Goal: Task Accomplishment & Management: Use online tool/utility

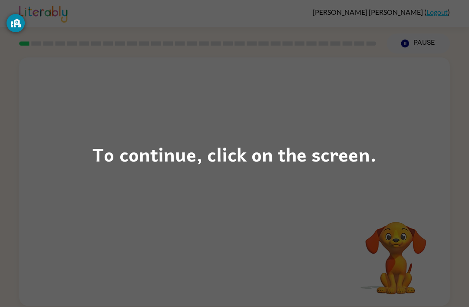
click at [351, 177] on div "To continue, click on the screen." at bounding box center [234, 153] width 469 height 307
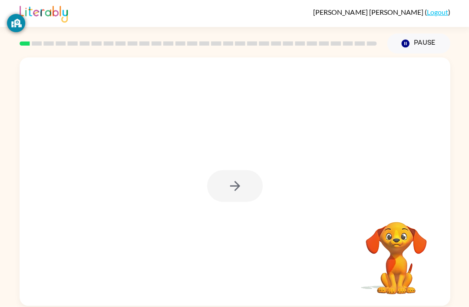
click at [241, 187] on div at bounding box center [235, 186] width 56 height 32
click at [233, 175] on div at bounding box center [235, 186] width 56 height 32
click at [217, 171] on div at bounding box center [235, 186] width 56 height 32
click at [235, 177] on div at bounding box center [235, 186] width 56 height 32
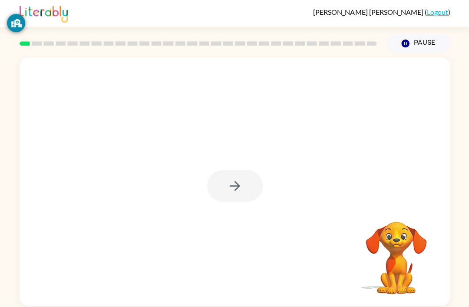
click at [233, 191] on div at bounding box center [235, 186] width 56 height 32
click at [227, 193] on div at bounding box center [235, 186] width 56 height 32
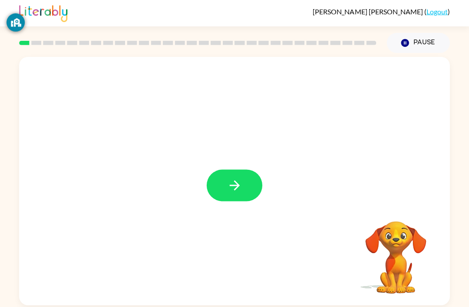
scroll to position [4, 0]
click at [237, 170] on button "button" at bounding box center [235, 186] width 56 height 32
click at [237, 168] on div at bounding box center [213, 165] width 371 height 31
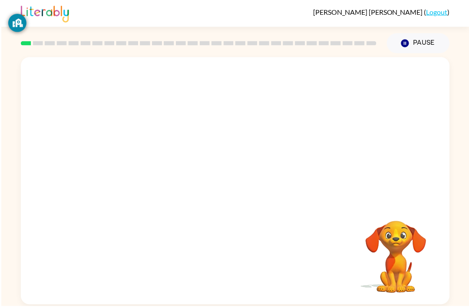
scroll to position [0, 0]
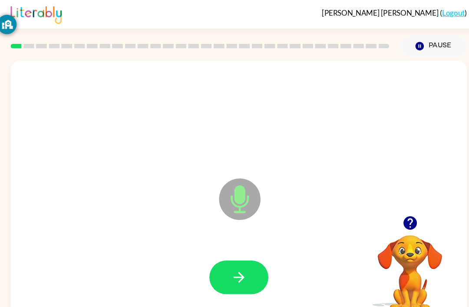
click at [0, 154] on div "Microphone The Microphone is here when it is your turn to talk Your browser mus…" at bounding box center [234, 179] width 469 height 252
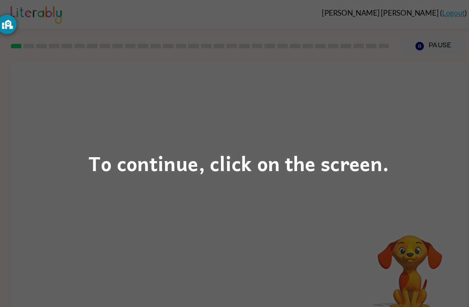
click at [351, 187] on div "To continue, click on the screen." at bounding box center [234, 153] width 469 height 307
click at [351, 187] on div at bounding box center [235, 130] width 430 height 146
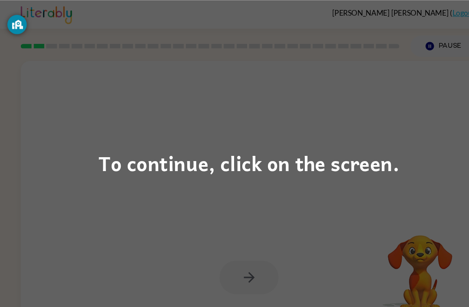
click at [79, 172] on div "To continue, click on the screen." at bounding box center [234, 153] width 469 height 307
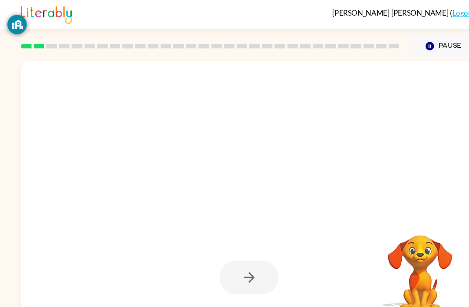
scroll to position [20, 0]
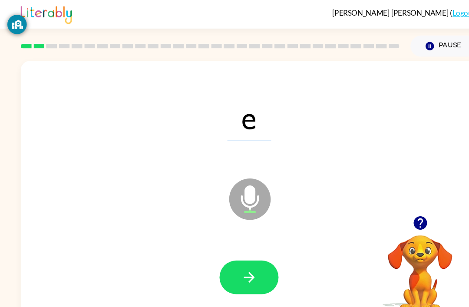
click at [351, 199] on button "button" at bounding box center [395, 210] width 22 height 22
click at [351, 166] on div "e Microphone The Microphone is here when it is your turn to talk" at bounding box center [235, 181] width 430 height 248
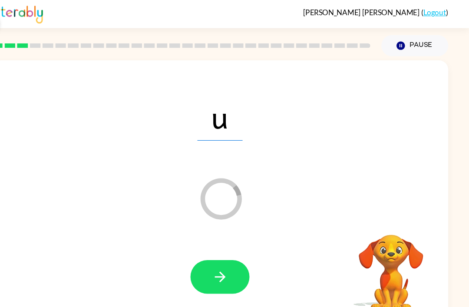
scroll to position [20, 0]
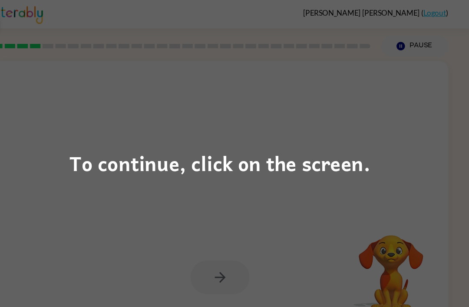
click at [351, 174] on div "To continue, click on the screen." at bounding box center [234, 153] width 469 height 307
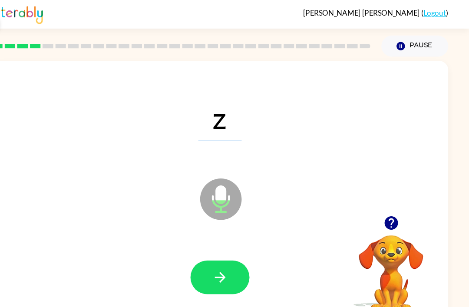
click at [235, 234] on div at bounding box center [234, 261] width 412 height 71
click at [234, 234] on div at bounding box center [234, 261] width 412 height 71
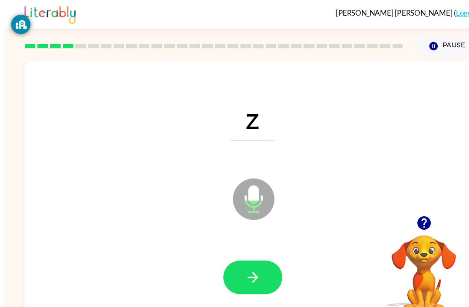
scroll to position [20, 0]
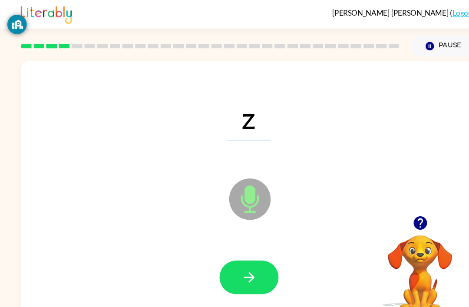
click at [234, 245] on button "button" at bounding box center [235, 261] width 56 height 32
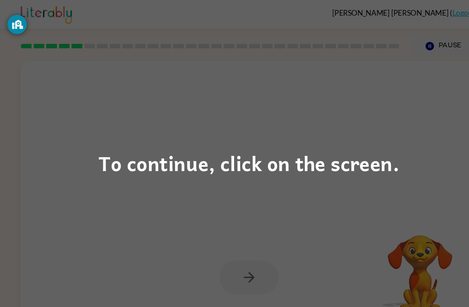
click at [351, 169] on div "To continue, click on the screen." at bounding box center [234, 153] width 469 height 307
click at [321, 130] on div "To continue, click on the screen." at bounding box center [234, 153] width 469 height 307
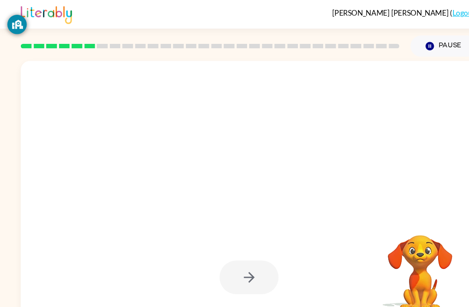
click at [296, 164] on div at bounding box center [235, 181] width 430 height 248
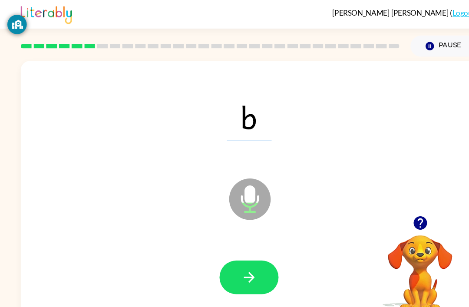
click at [0, 79] on div "b Microphone The Microphone is here when it is your turn to talk Your browser m…" at bounding box center [234, 179] width 469 height 252
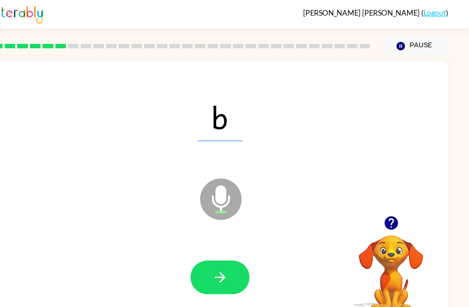
scroll to position [20, 0]
click at [207, 254] on button "button" at bounding box center [235, 261] width 56 height 32
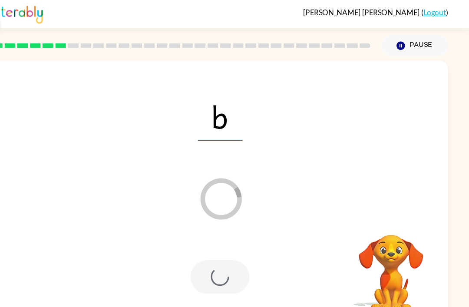
scroll to position [20, 0]
click at [351, 221] on div "b Loader Your response is being sent to our graders Your browser must support p…" at bounding box center [234, 179] width 469 height 252
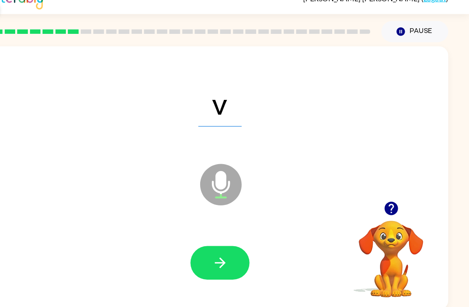
scroll to position [7, 0]
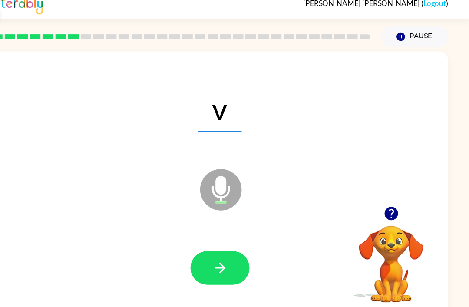
click at [227, 253] on icon "button" at bounding box center [234, 260] width 15 height 15
click at [215, 246] on button "button" at bounding box center [235, 261] width 56 height 32
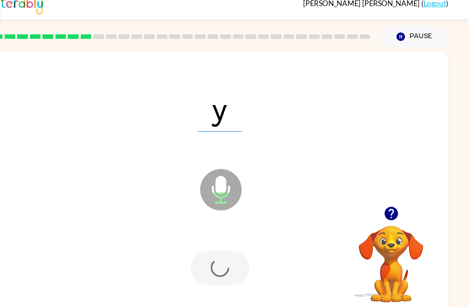
click at [212, 245] on div at bounding box center [235, 261] width 56 height 32
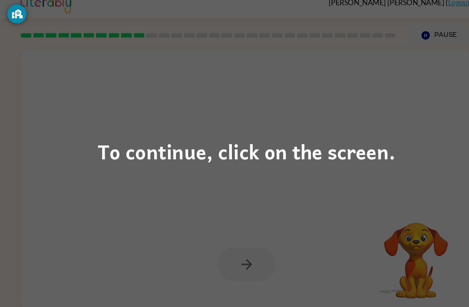
scroll to position [27, 0]
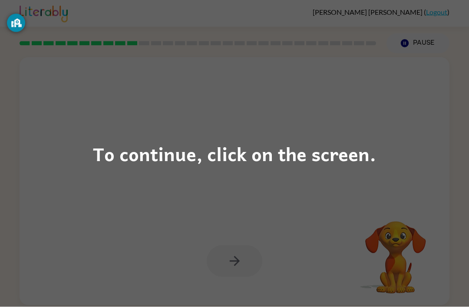
click at [351, 148] on div "To continue, click on the screen." at bounding box center [234, 153] width 469 height 307
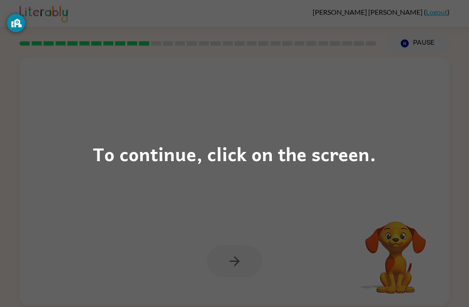
click at [311, 125] on div "To continue, click on the screen." at bounding box center [234, 153] width 469 height 307
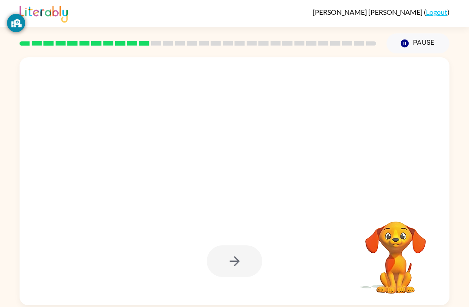
click at [311, 150] on div at bounding box center [213, 165] width 371 height 31
click at [298, 156] on div at bounding box center [235, 181] width 430 height 248
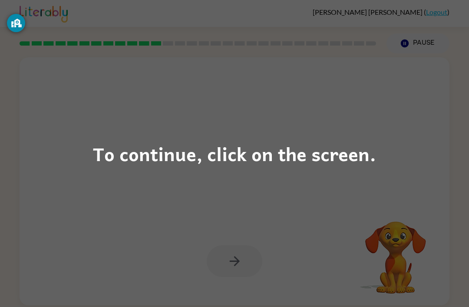
click at [329, 133] on div "To continue, click on the screen." at bounding box center [234, 153] width 469 height 307
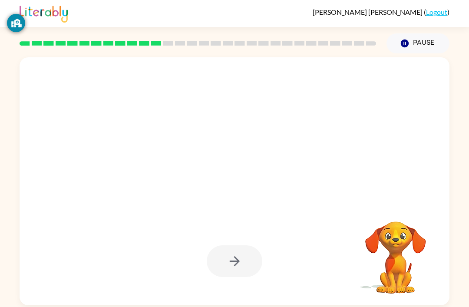
click at [301, 158] on div at bounding box center [235, 181] width 430 height 248
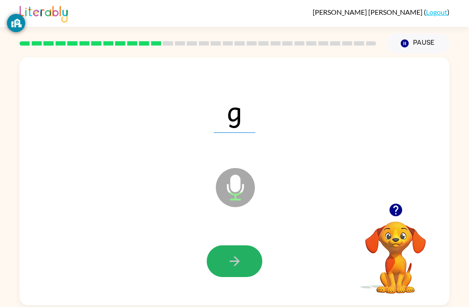
click at [245, 245] on button "button" at bounding box center [235, 261] width 56 height 32
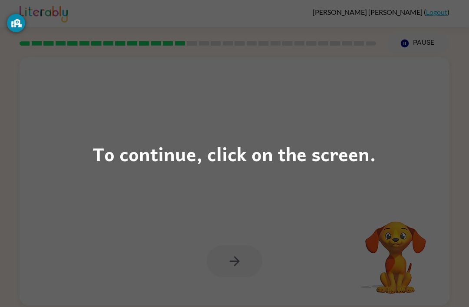
click at [351, 127] on div "To continue, click on the screen." at bounding box center [234, 153] width 469 height 307
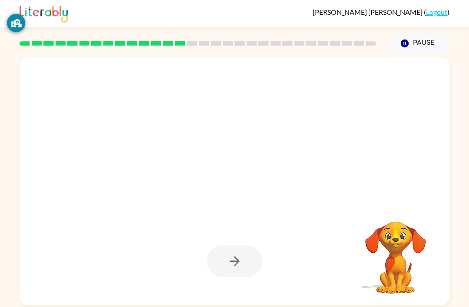
click at [351, 150] on div at bounding box center [213, 165] width 371 height 31
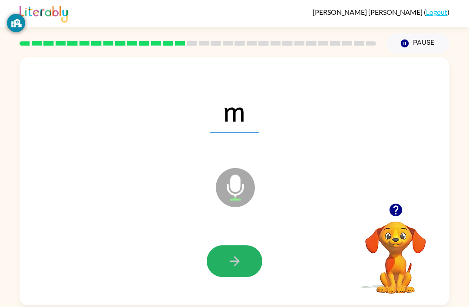
click at [245, 245] on button "button" at bounding box center [235, 261] width 56 height 32
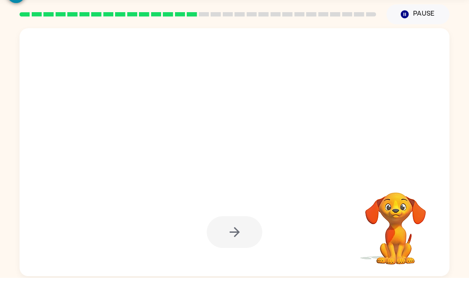
click at [351, 75] on div at bounding box center [234, 110] width 412 height 71
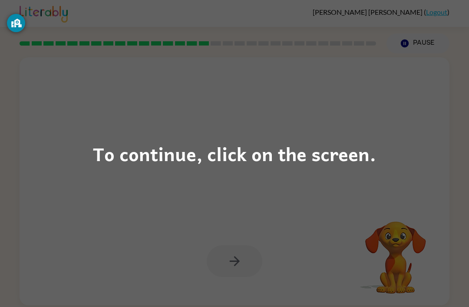
scroll to position [0, 0]
click at [351, 144] on div "To continue, click on the screen." at bounding box center [234, 153] width 469 height 307
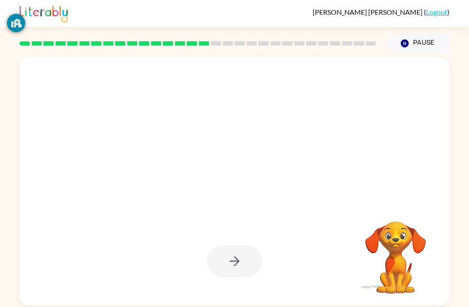
click at [351, 144] on div at bounding box center [234, 110] width 412 height 71
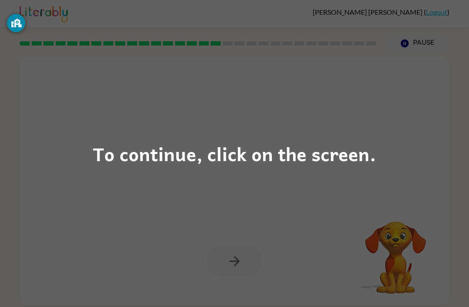
click at [269, 162] on div "To continue, click on the screen." at bounding box center [234, 154] width 283 height 30
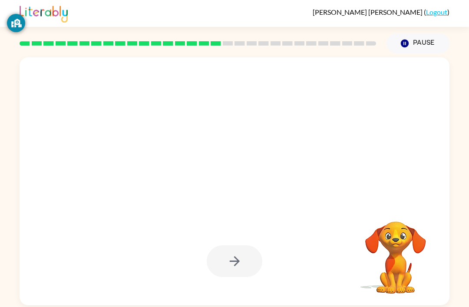
click at [269, 162] on div at bounding box center [213, 165] width 371 height 31
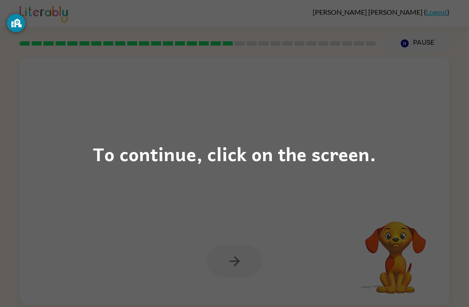
click at [351, 189] on div "To continue, click on the screen." at bounding box center [234, 153] width 469 height 307
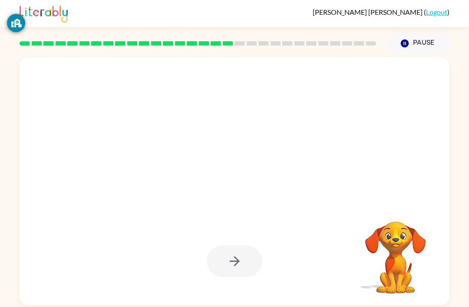
click at [351, 166] on div at bounding box center [213, 165] width 371 height 31
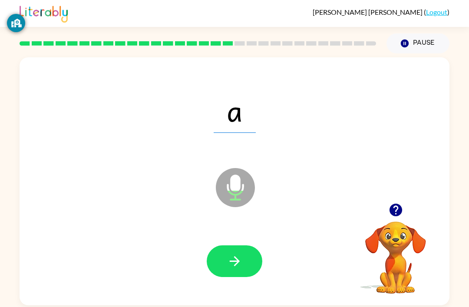
click at [233, 266] on icon "button" at bounding box center [234, 260] width 15 height 15
click at [234, 255] on icon "button" at bounding box center [234, 260] width 15 height 15
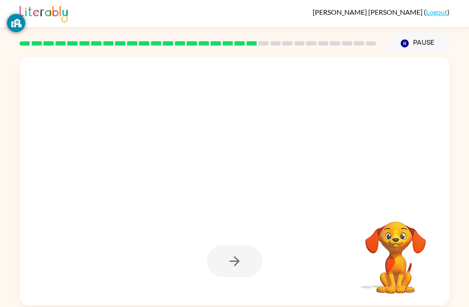
click at [236, 205] on div at bounding box center [235, 181] width 430 height 248
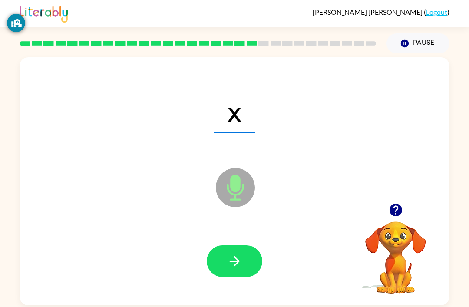
click at [232, 255] on icon "button" at bounding box center [234, 260] width 15 height 15
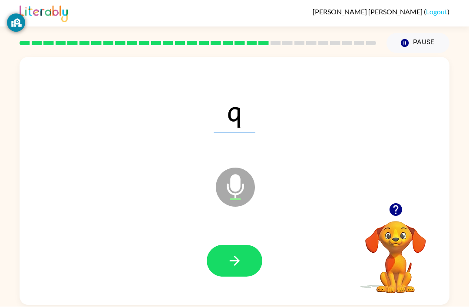
click at [246, 245] on button "button" at bounding box center [235, 261] width 56 height 32
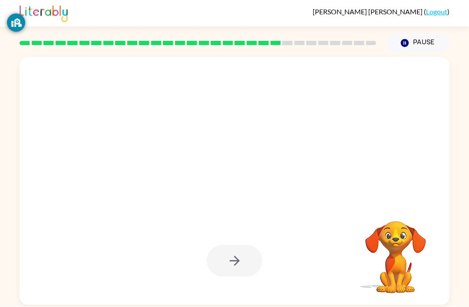
click at [351, 151] on div at bounding box center [235, 181] width 430 height 248
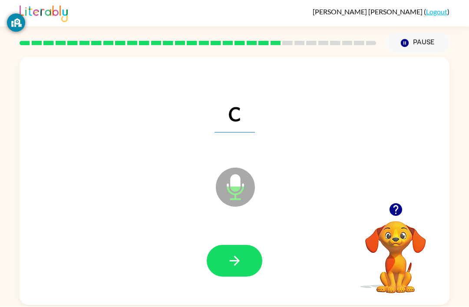
click at [237, 166] on icon "Microphone The Microphone is here when it is your turn to talk" at bounding box center [278, 198] width 130 height 65
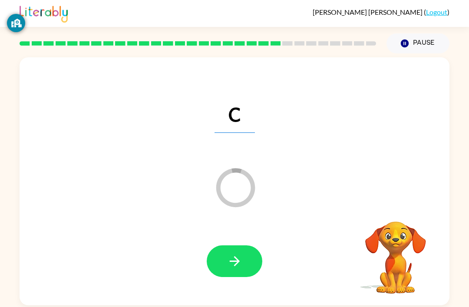
click at [237, 256] on icon "button" at bounding box center [234, 261] width 10 height 10
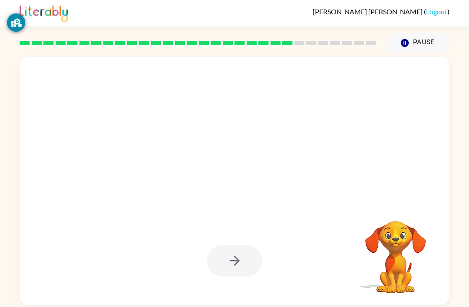
click at [258, 245] on div at bounding box center [235, 261] width 56 height 32
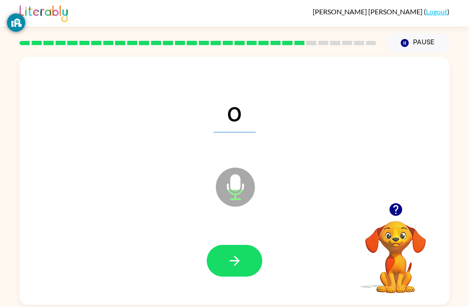
click at [241, 245] on button "button" at bounding box center [235, 261] width 56 height 32
click at [252, 245] on button "button" at bounding box center [235, 261] width 56 height 32
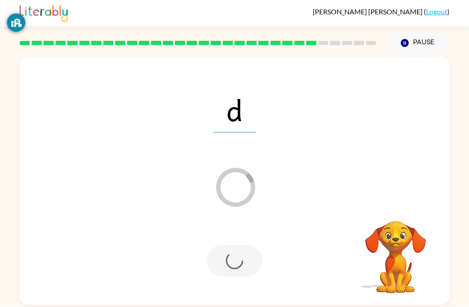
scroll to position [26, 0]
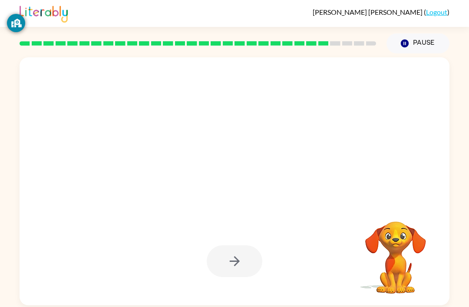
click at [244, 245] on div at bounding box center [235, 261] width 56 height 32
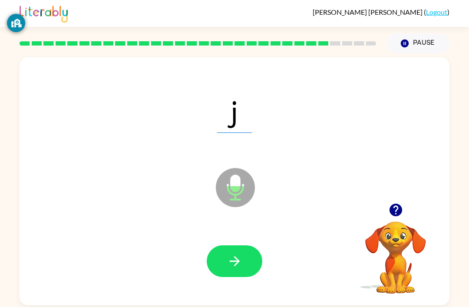
click at [241, 226] on div at bounding box center [234, 261] width 412 height 71
click at [239, 253] on icon "button" at bounding box center [234, 260] width 15 height 15
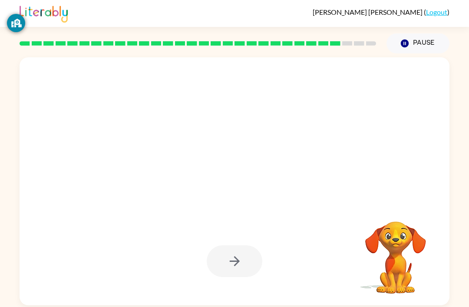
click at [241, 245] on div at bounding box center [235, 261] width 56 height 32
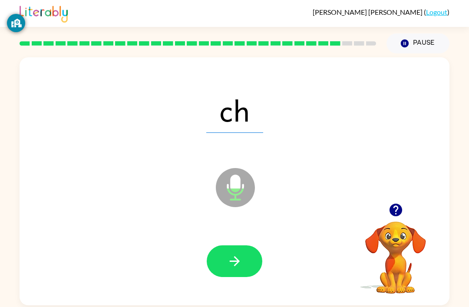
click at [244, 245] on button "button" at bounding box center [235, 261] width 56 height 32
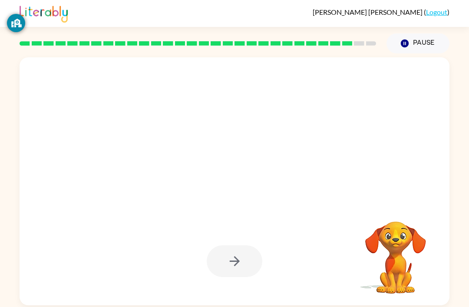
click at [351, 70] on div "Your browser must support playing .mp4 files to use Literably. Please try using…" at bounding box center [234, 179] width 469 height 252
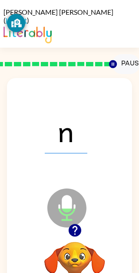
scroll to position [0, 5]
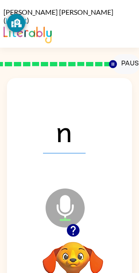
click at [100, 175] on div "n Microphone The Microphone is here when it is your turn to talk" at bounding box center [64, 202] width 125 height 248
click at [108, 154] on div "n" at bounding box center [64, 130] width 108 height 71
click at [101, 96] on div "n" at bounding box center [64, 130] width 108 height 71
click at [76, 202] on icon at bounding box center [65, 208] width 39 height 39
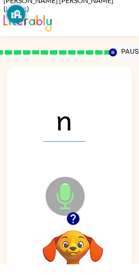
scroll to position [3, 0]
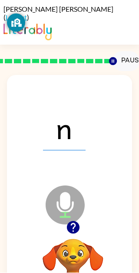
click at [99, 84] on div "n Microphone The Microphone is here when it is your turn to talk" at bounding box center [64, 200] width 125 height 248
click at [105, 76] on div "n Microphone The Microphone is here when it is your turn to talk" at bounding box center [64, 200] width 125 height 248
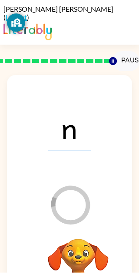
click at [27, 13] on link "Logout" at bounding box center [16, 17] width 21 height 8
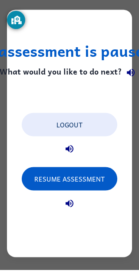
click at [91, 132] on button "Logout" at bounding box center [69, 127] width 95 height 23
